Goal: Navigation & Orientation: Find specific page/section

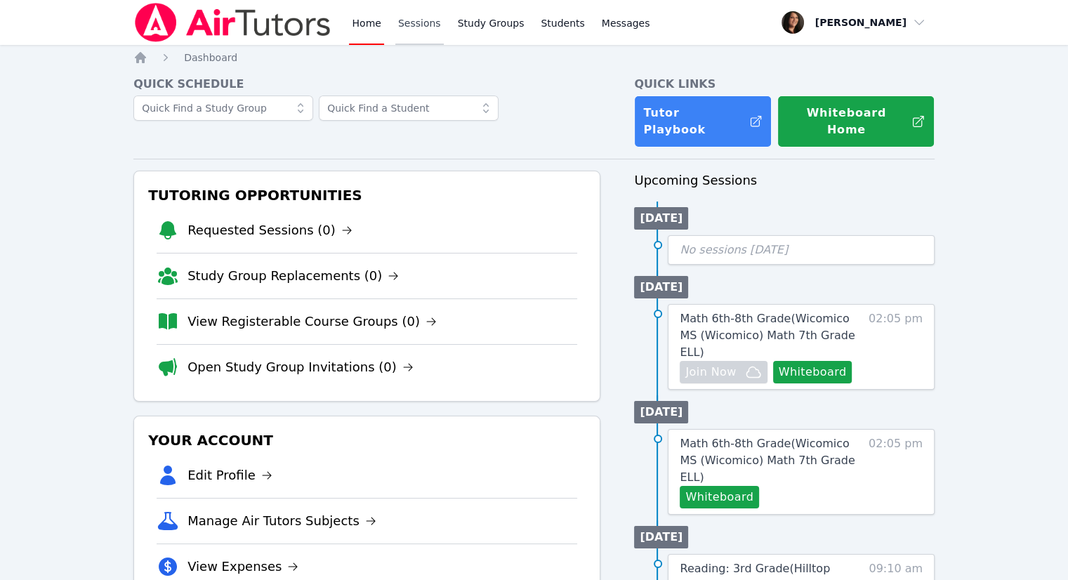
click at [420, 22] on link "Sessions" at bounding box center [419, 22] width 48 height 45
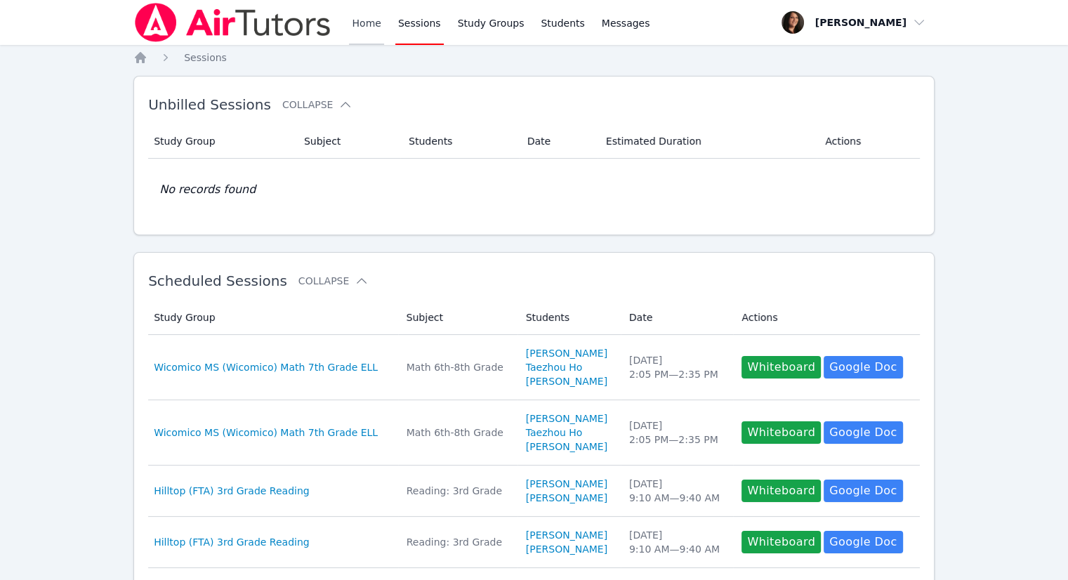
click at [367, 21] on link "Home" at bounding box center [366, 22] width 34 height 45
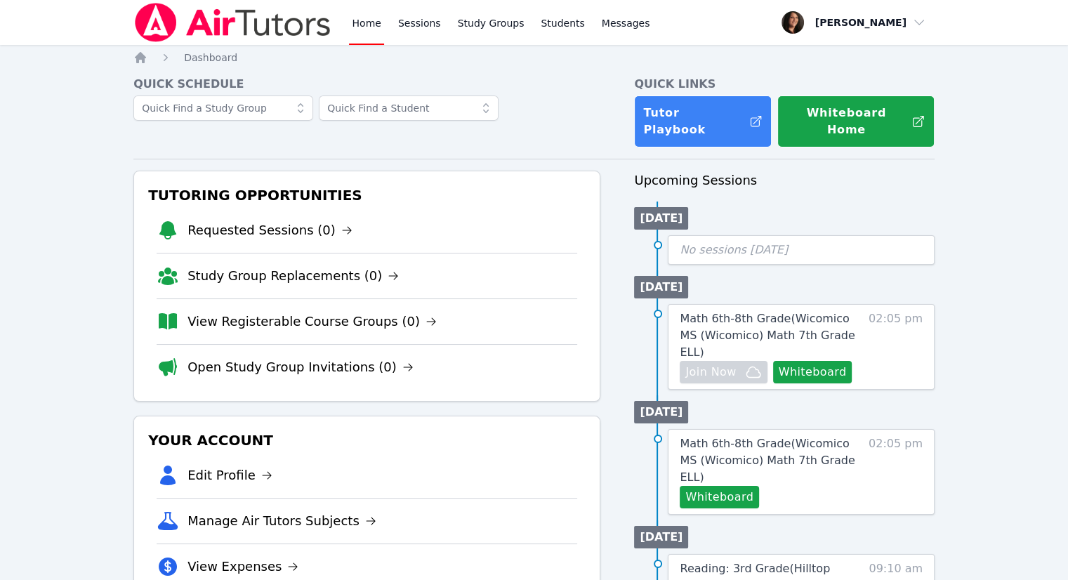
scroll to position [40, 0]
